Goal: Use online tool/utility: Use online tool/utility

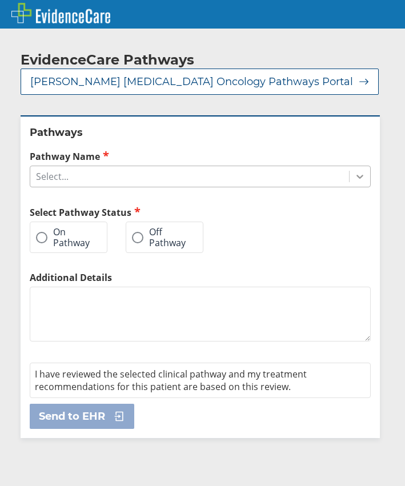
click at [354, 175] on icon at bounding box center [359, 176] width 11 height 11
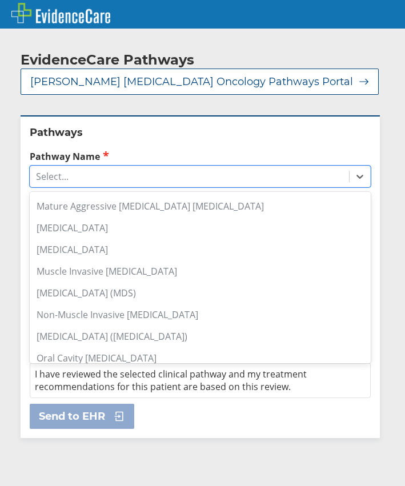
scroll to position [799, 0]
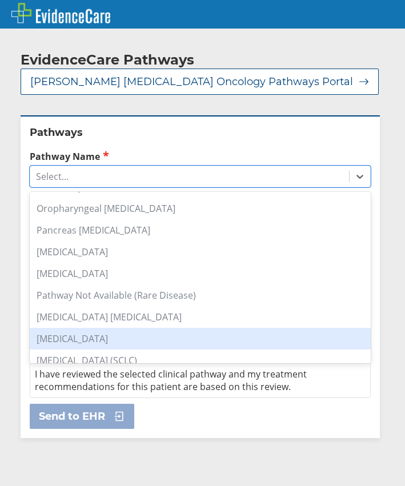
click at [94, 341] on div "[MEDICAL_DATA]" at bounding box center [200, 339] width 341 height 22
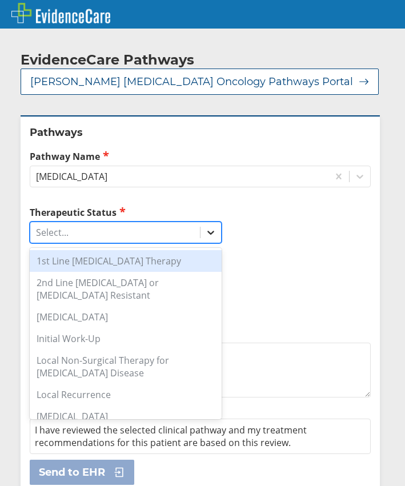
click at [209, 235] on icon at bounding box center [210, 232] width 11 height 11
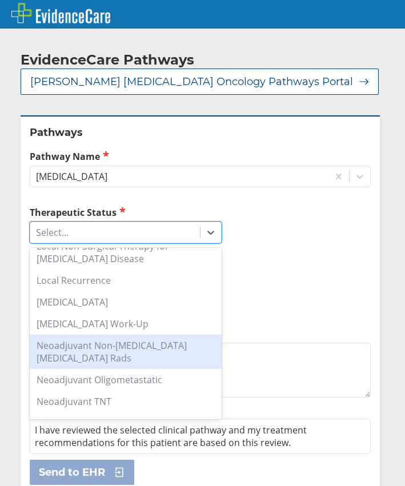
scroll to position [171, 0]
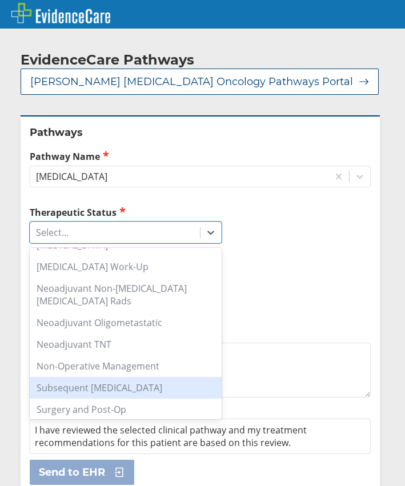
click at [136, 389] on div "Subsequent [MEDICAL_DATA]" at bounding box center [126, 388] width 192 height 22
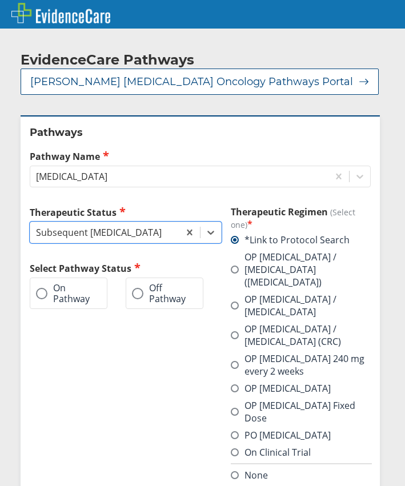
click at [44, 289] on span at bounding box center [41, 293] width 11 height 11
click at [0, 0] on input "On Pathway" at bounding box center [0, 0] width 0 height 0
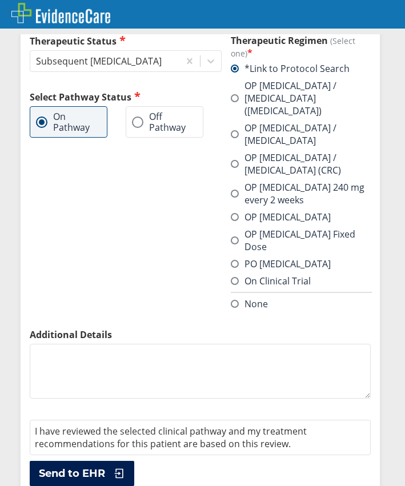
click at [72, 467] on span "Send to EHR" at bounding box center [72, 474] width 66 height 14
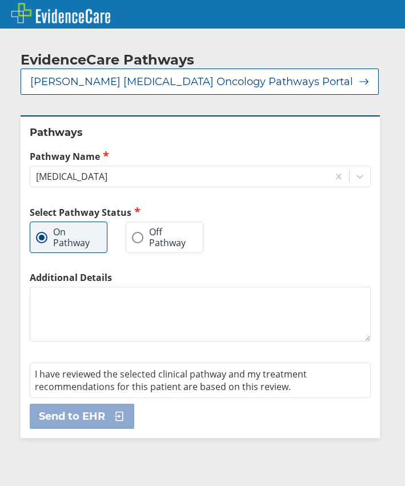
scroll to position [0, 0]
